Goal: Navigation & Orientation: Find specific page/section

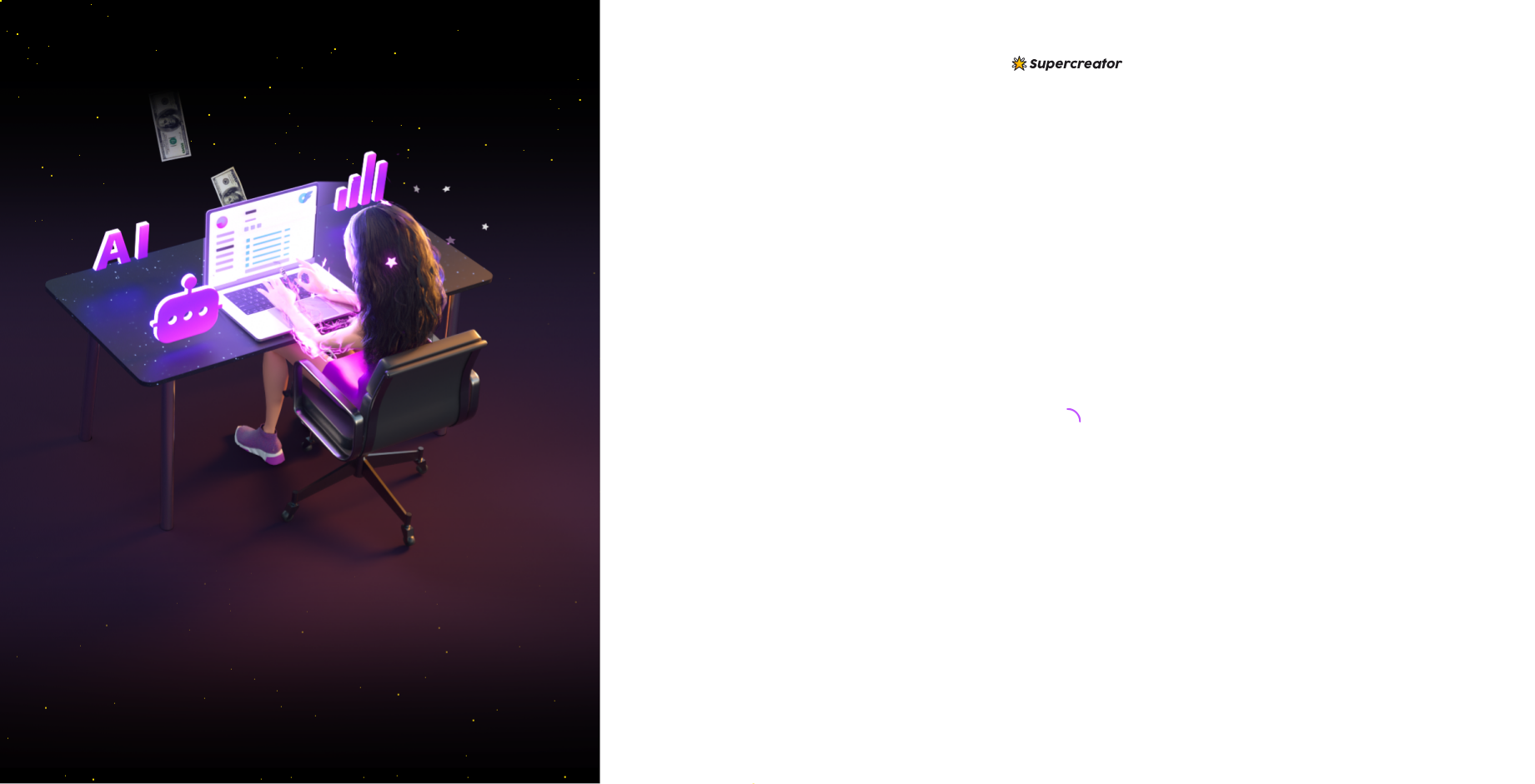
click at [966, 419] on div at bounding box center [1068, 405] width 372 height 704
click at [1296, 508] on div at bounding box center [1068, 392] width 935 height 784
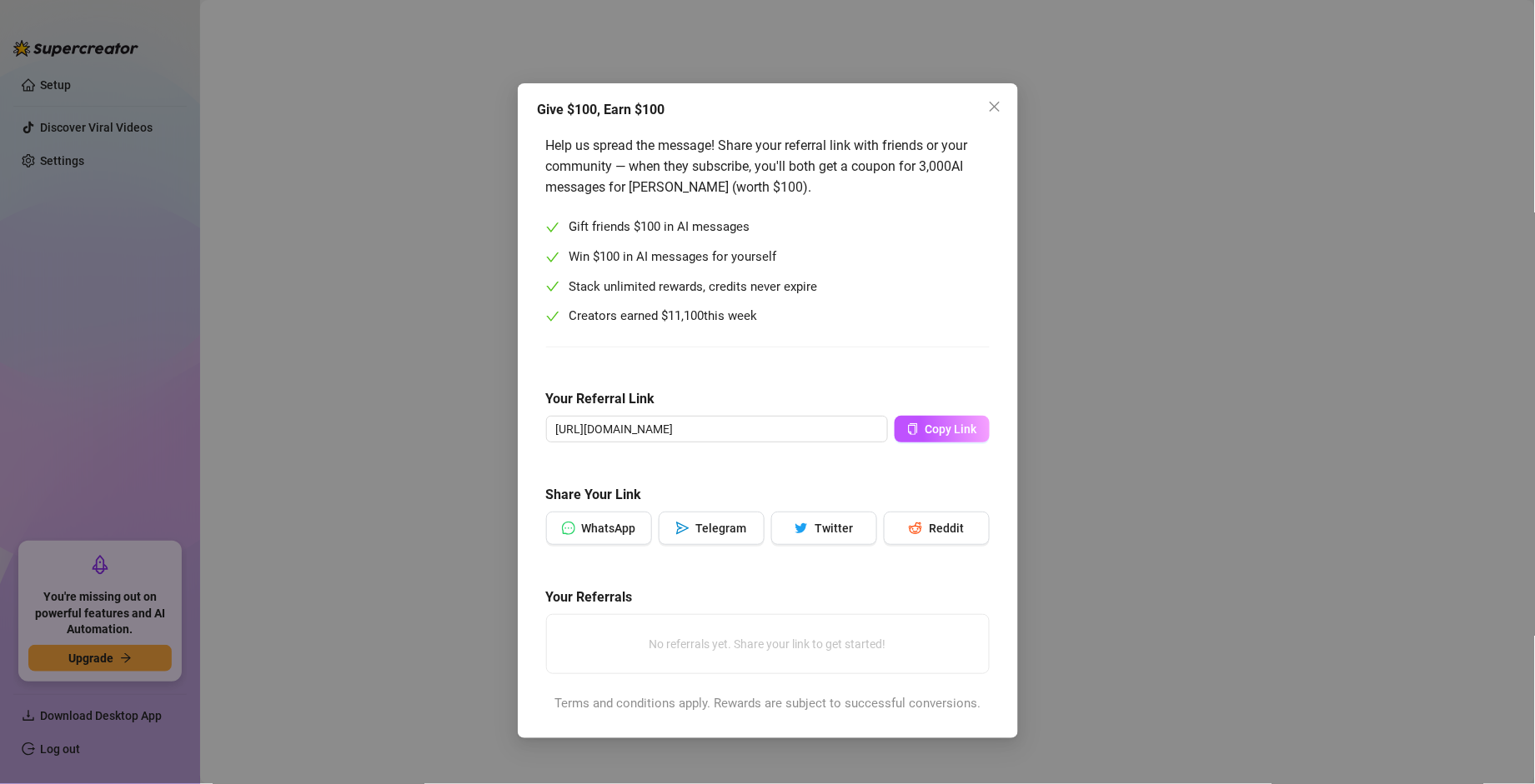
click at [300, 96] on div "Give $100, Earn $100 Help us spread the message! Share your referral link with …" at bounding box center [768, 392] width 1535 height 784
